Goal: Use online tool/utility: Utilize a website feature to perform a specific function

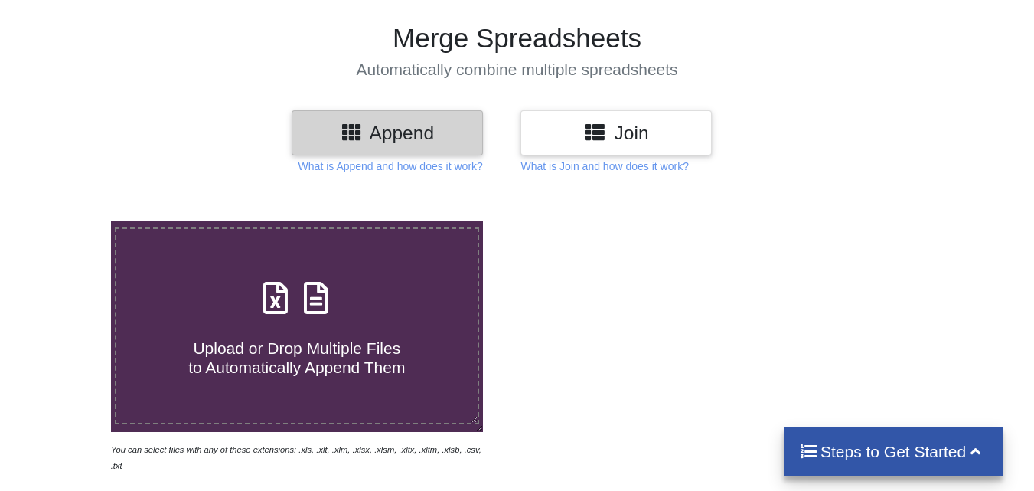
scroll to position [230, 0]
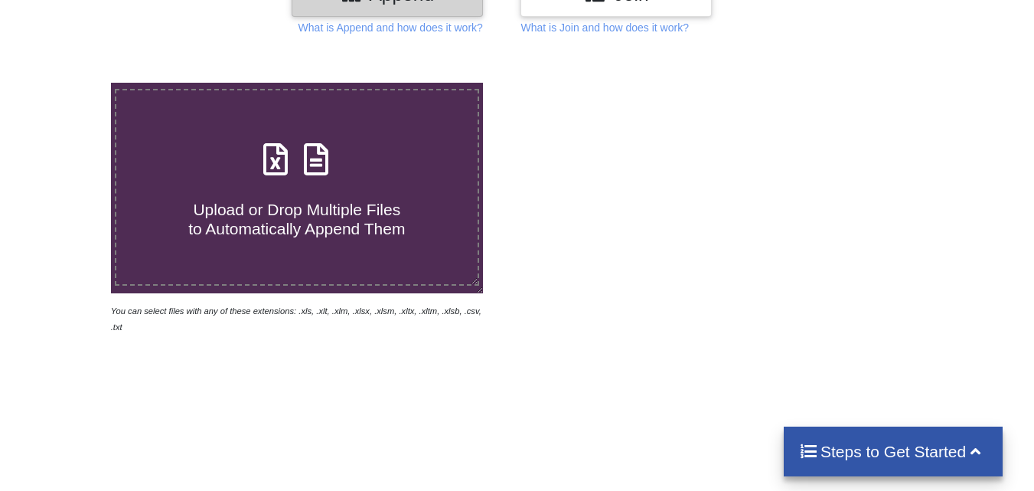
click at [384, 163] on div "Upload or Drop Multiple Files to Automatically Append Them" at bounding box center [296, 186] width 361 height 103
click at [69, 83] on input "Upload or Drop Multiple Files to Automatically Append Them" at bounding box center [69, 83] width 0 height 0
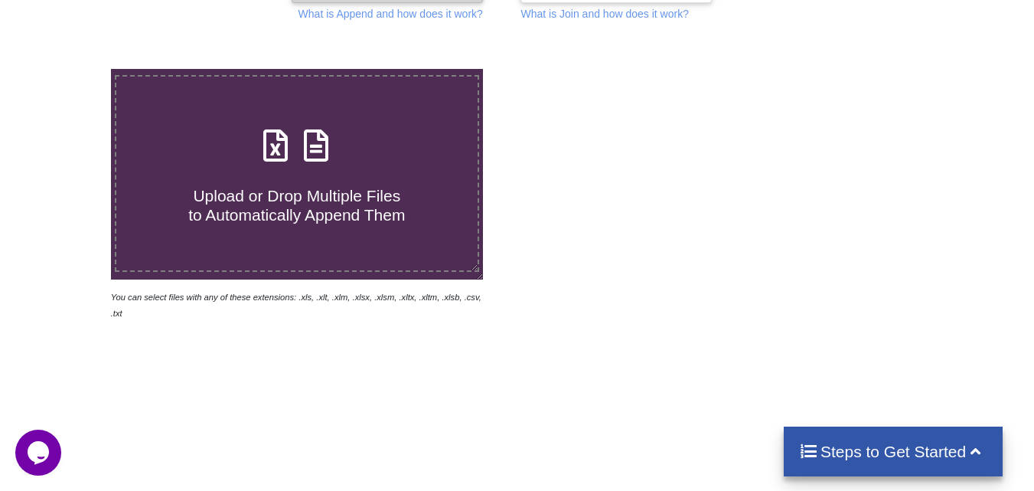
scroll to position [0, 0]
type input "C:\fakepath\Card Statement_export_1760074841907.xlsx"
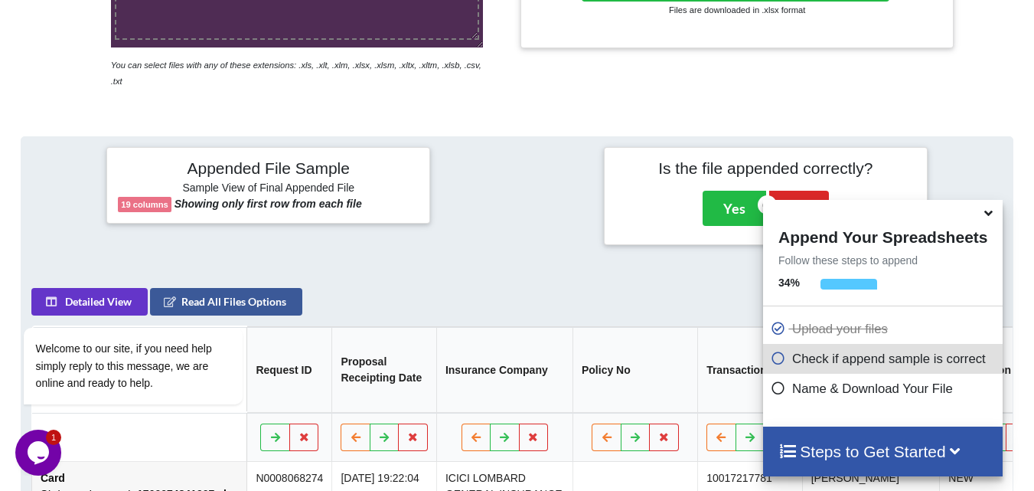
scroll to position [322, 0]
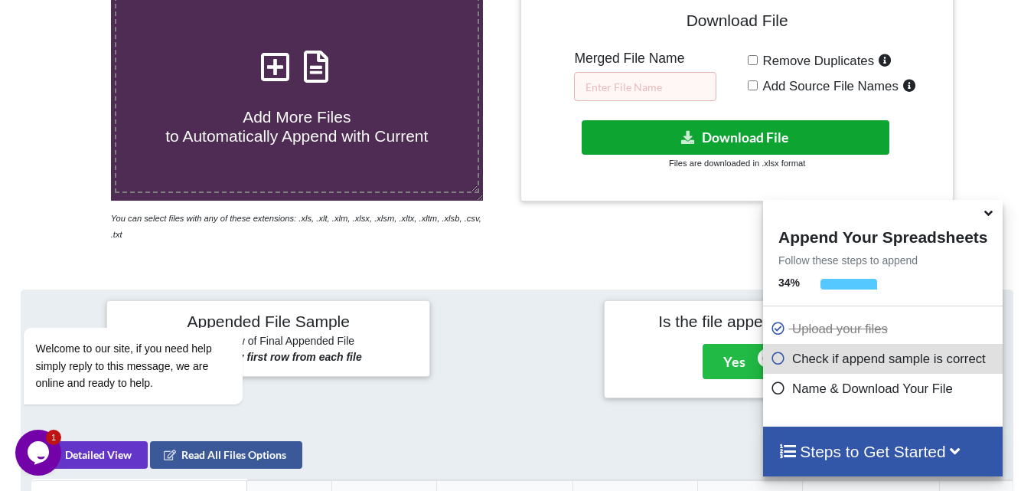
click at [760, 148] on button "Download File" at bounding box center [736, 137] width 308 height 34
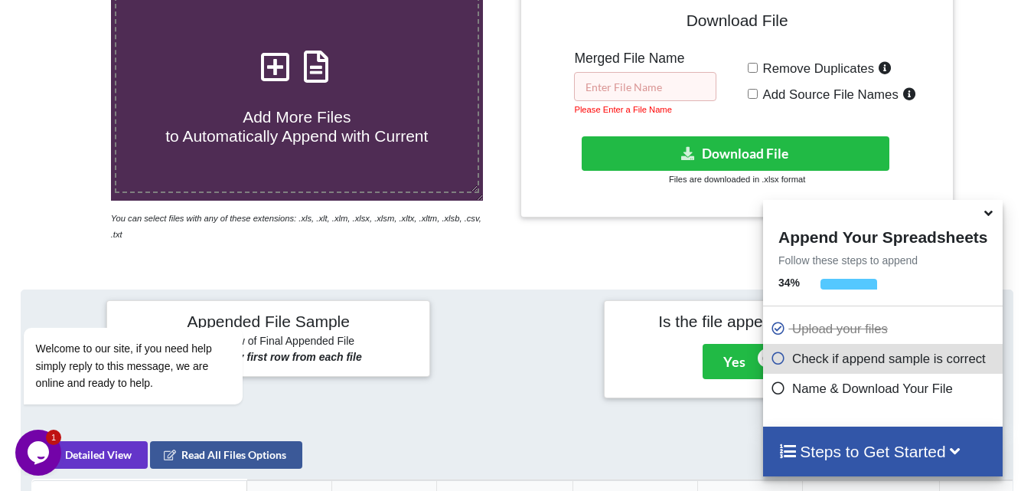
click at [659, 94] on input "text" at bounding box center [645, 86] width 142 height 29
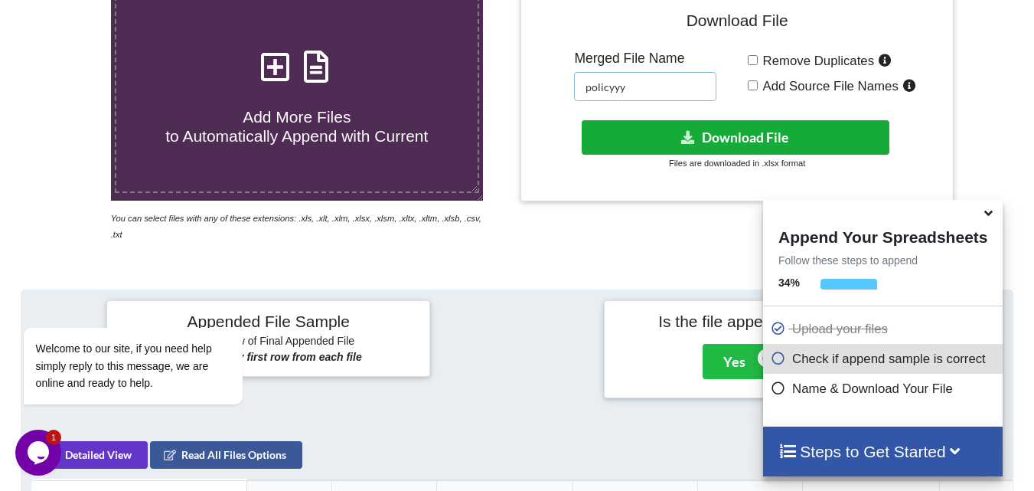
type input "policyyy"
click at [682, 136] on icon at bounding box center [688, 136] width 16 height 11
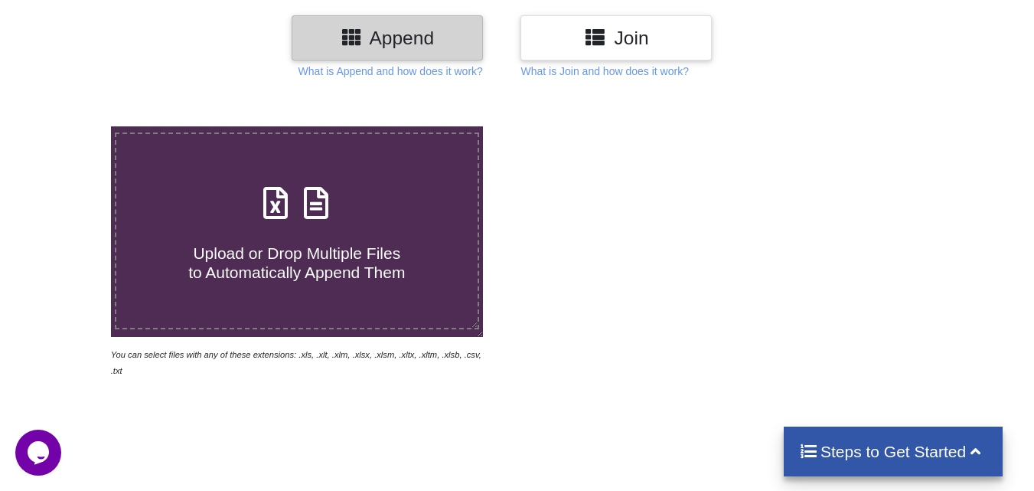
scroll to position [306, 0]
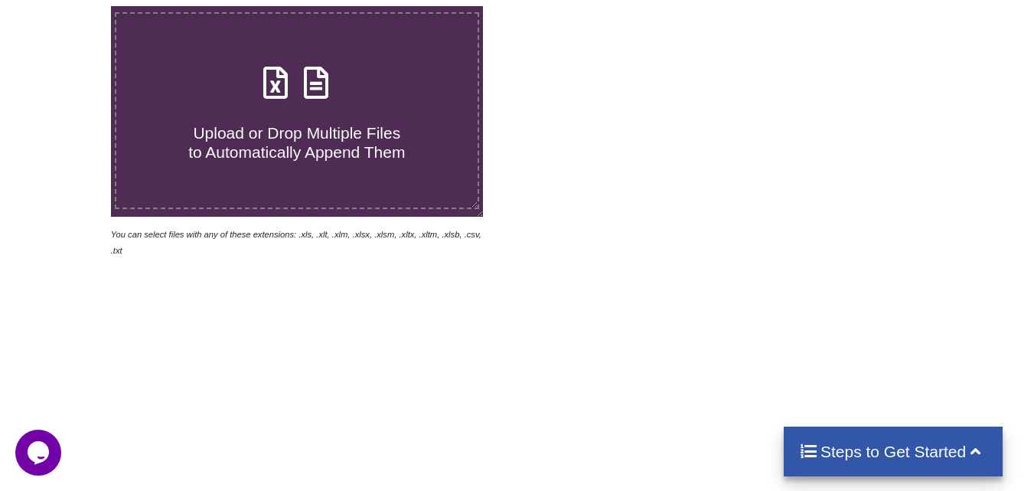
click at [308, 133] on span "Upload or Drop Multiple Files to Automatically Append Them" at bounding box center [296, 142] width 217 height 37
click at [69, 6] on input "Upload or Drop Multiple Files to Automatically Append Them" at bounding box center [69, 6] width 0 height 0
type input "C:\fakepath\Card Statement_export_1760075875178.xlsx"
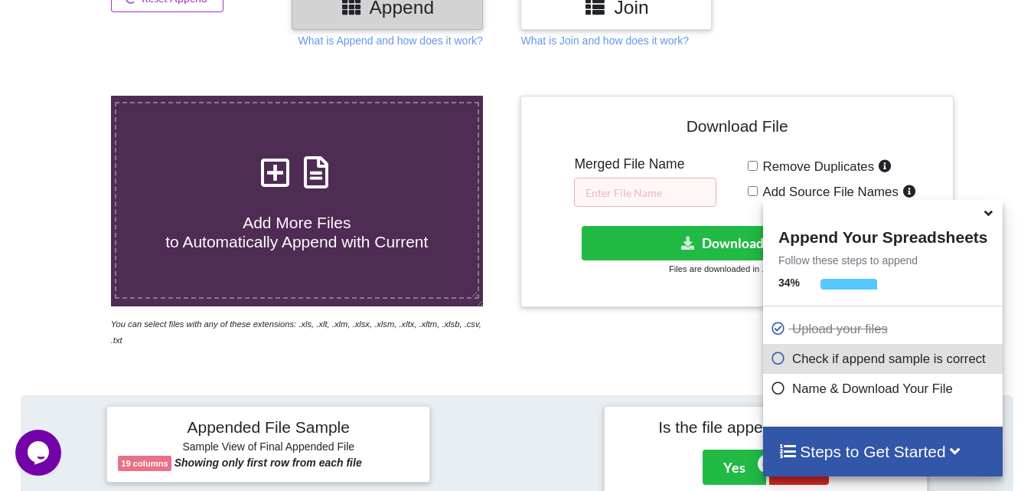
scroll to position [213, 0]
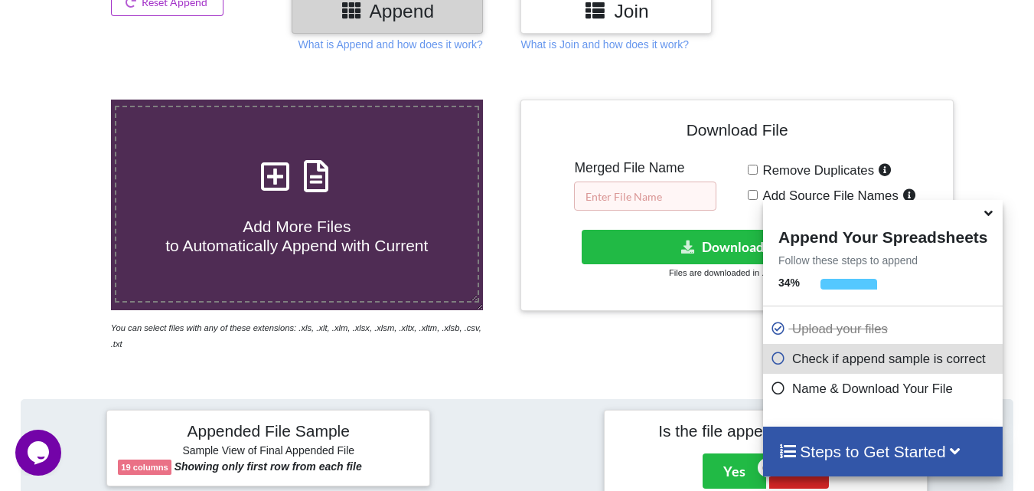
click at [651, 204] on input "text" at bounding box center [645, 195] width 142 height 29
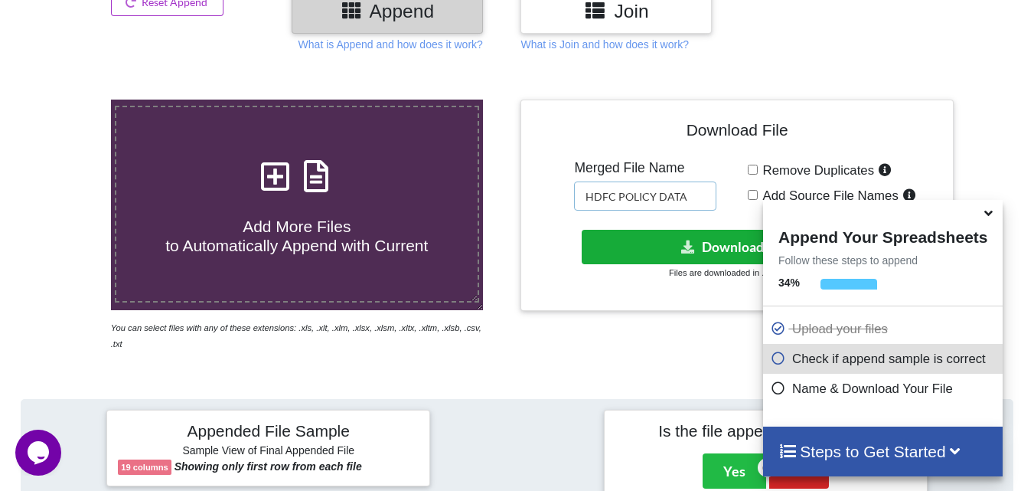
type input "HDFC POLICY DATA"
click at [658, 244] on button "Download File" at bounding box center [736, 247] width 308 height 34
